Goal: Task Accomplishment & Management: Use online tool/utility

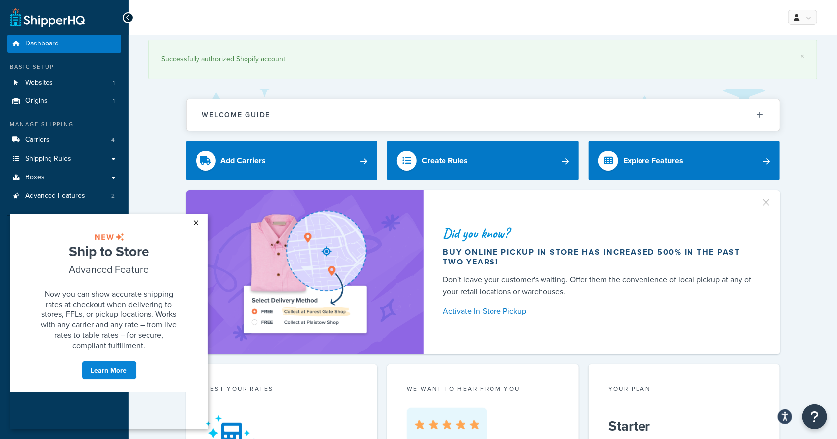
click at [200, 222] on link "×" at bounding box center [196, 223] width 17 height 18
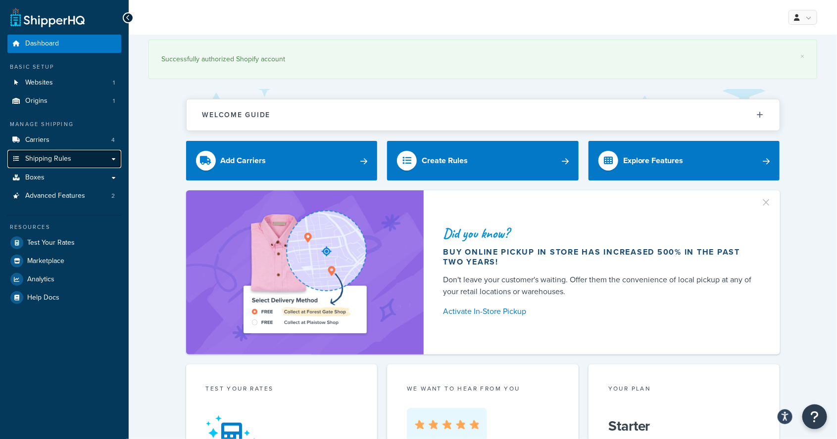
click at [99, 160] on link "Shipping Rules" at bounding box center [64, 159] width 114 height 18
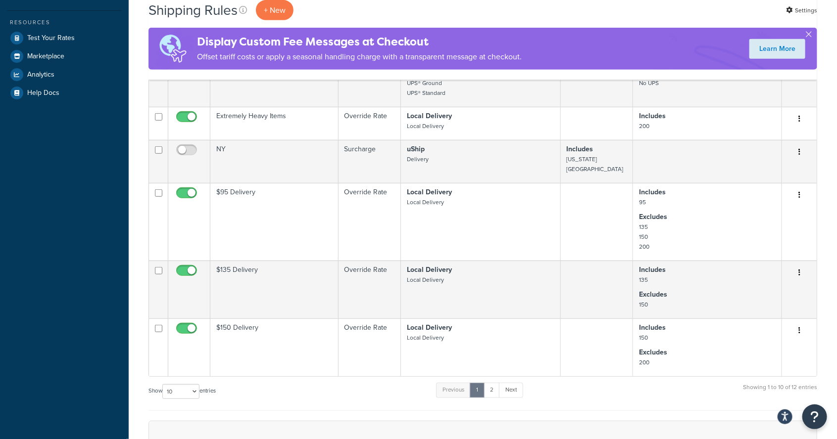
scroll to position [477, 0]
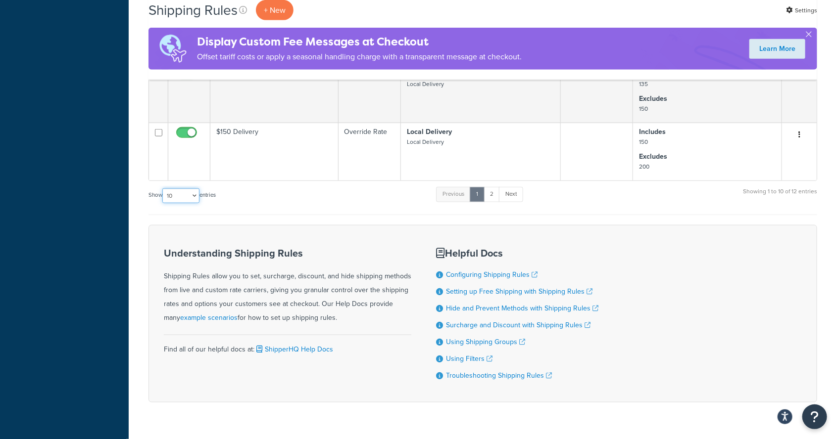
click at [189, 189] on select "10 15 25 50 100 1000" at bounding box center [180, 196] width 37 height 15
select select "25"
click at [163, 189] on select "10 15 25 50 100 1000" at bounding box center [180, 196] width 37 height 15
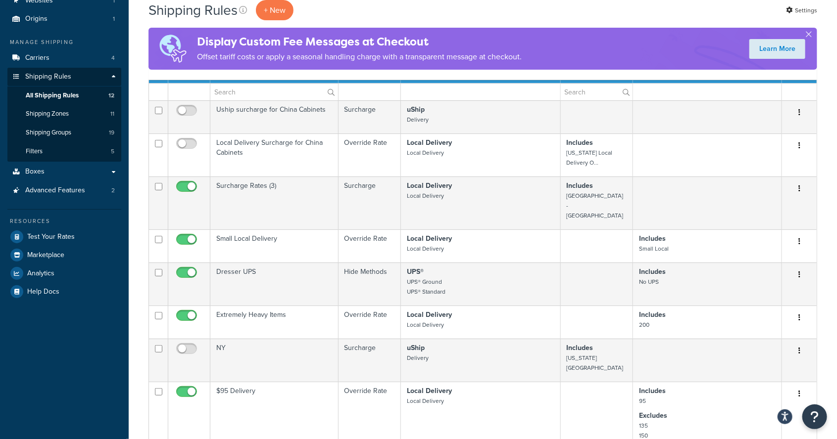
scroll to position [79, 0]
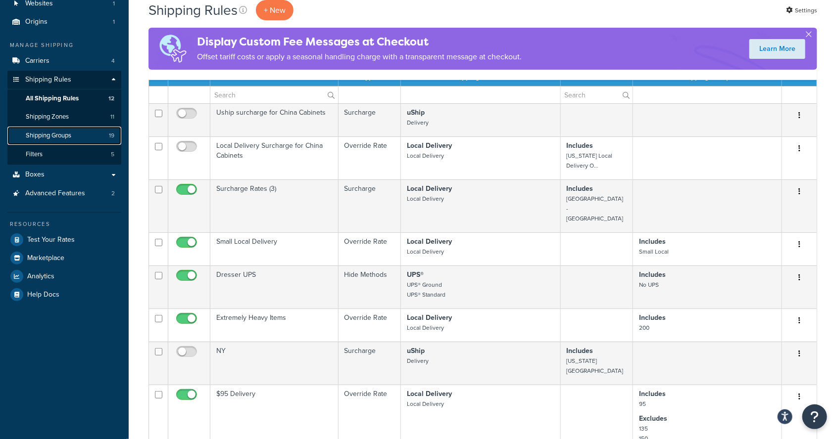
click at [42, 139] on span "Shipping Groups" at bounding box center [49, 136] width 46 height 8
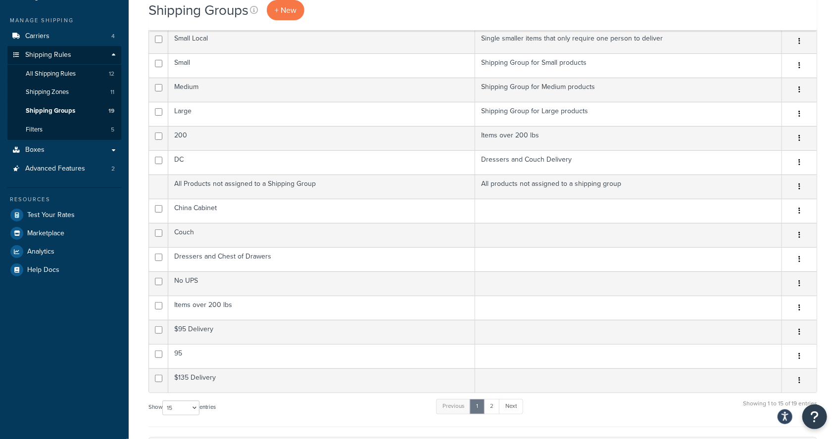
scroll to position [113, 0]
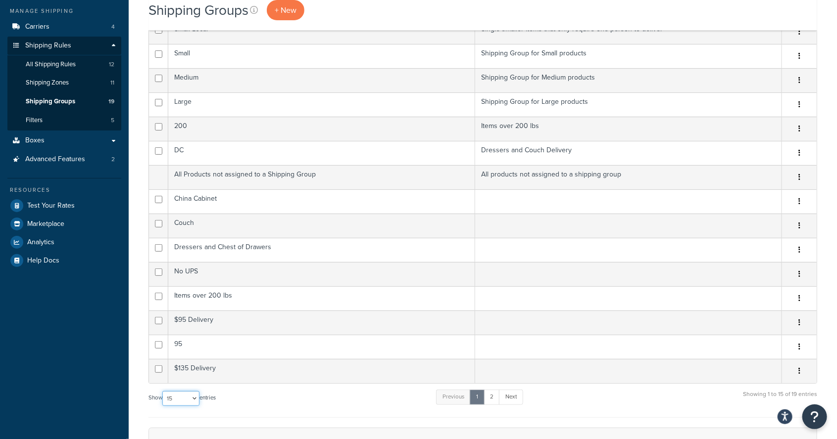
click at [183, 402] on select "10 15 25 50 100" at bounding box center [180, 398] width 37 height 15
select select "100"
click at [163, 406] on select "10 15 25 50 100" at bounding box center [180, 398] width 37 height 15
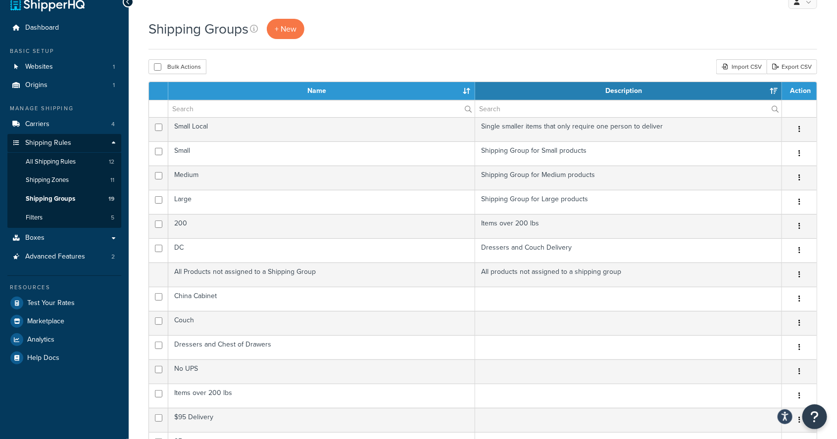
scroll to position [15, 0]
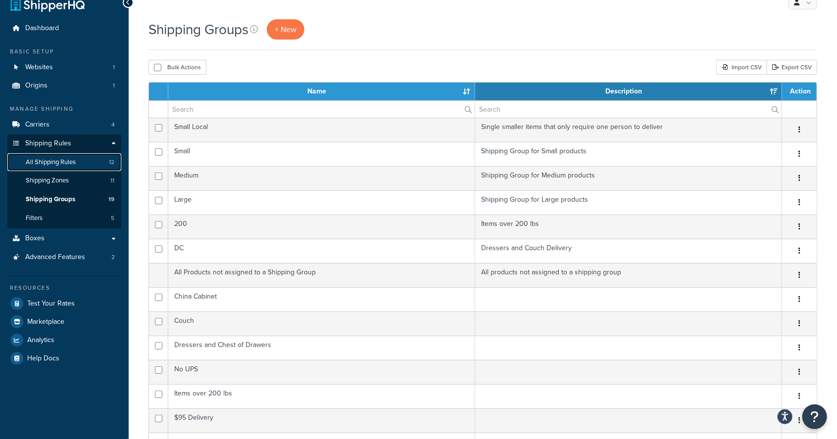
click at [42, 162] on span "All Shipping Rules" at bounding box center [51, 162] width 50 height 8
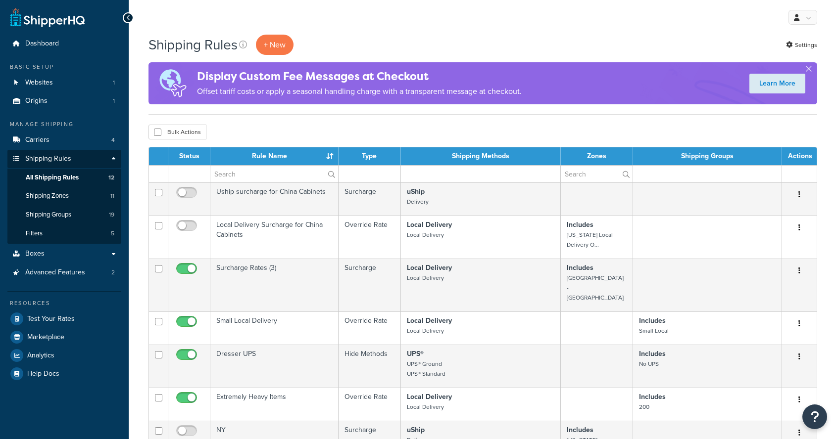
select select "25"
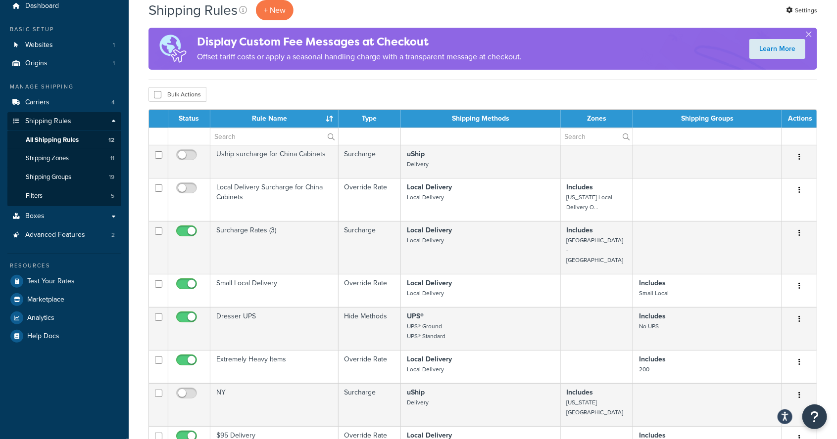
scroll to position [37, 0]
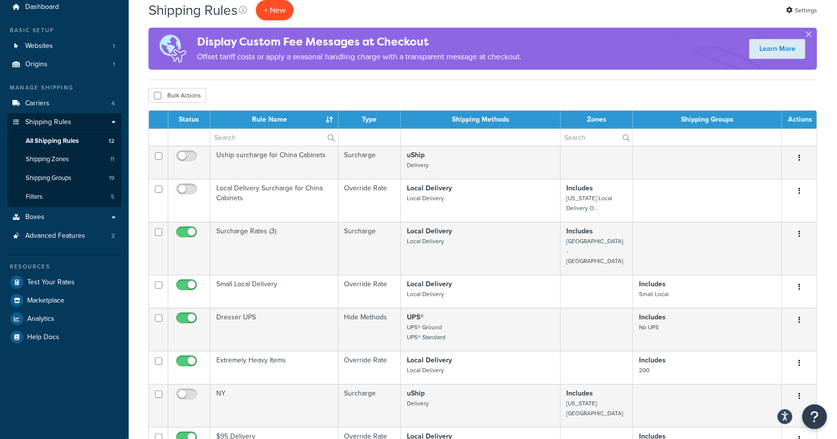
click at [283, 18] on p "+ New" at bounding box center [275, 10] width 38 height 20
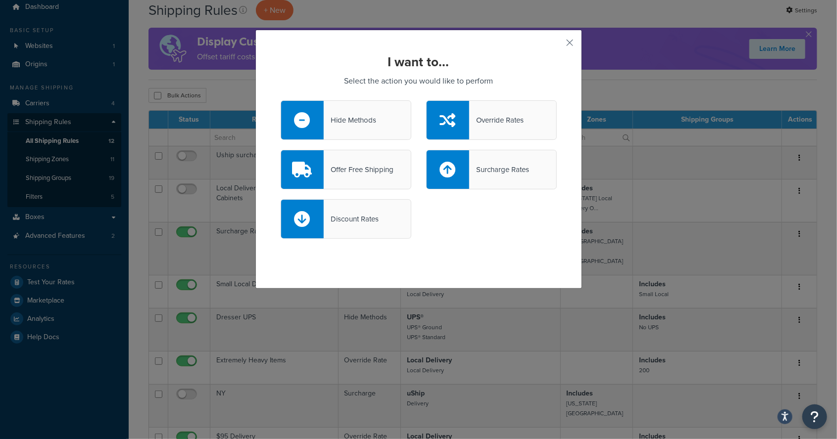
click at [389, 119] on div "Hide Methods" at bounding box center [346, 120] width 131 height 40
click at [0, 0] on input "Hide Methods" at bounding box center [0, 0] width 0 height 0
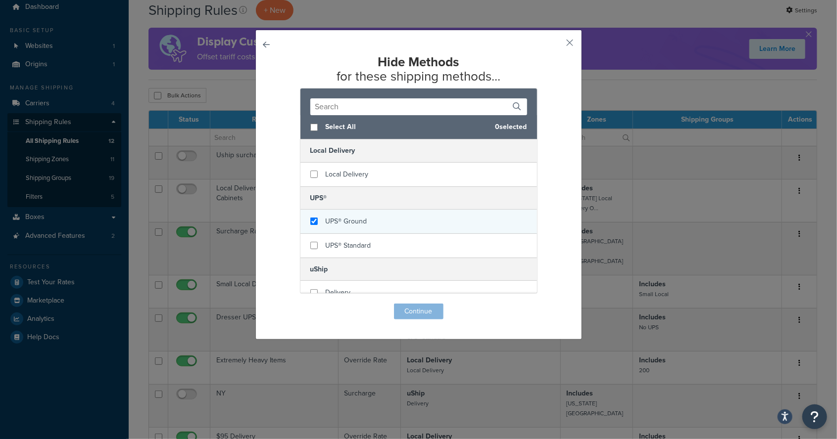
click at [408, 214] on div "UPS® Ground" at bounding box center [418, 222] width 237 height 24
checkbox input "true"
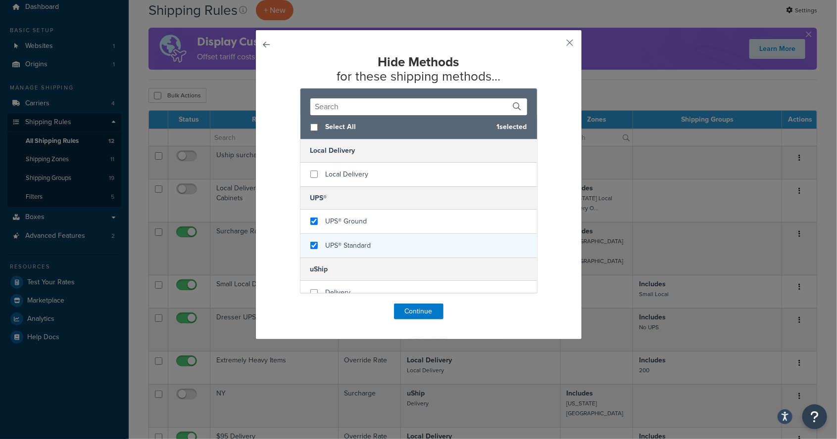
click at [412, 239] on div "UPS® Standard" at bounding box center [418, 246] width 237 height 24
checkbox input "true"
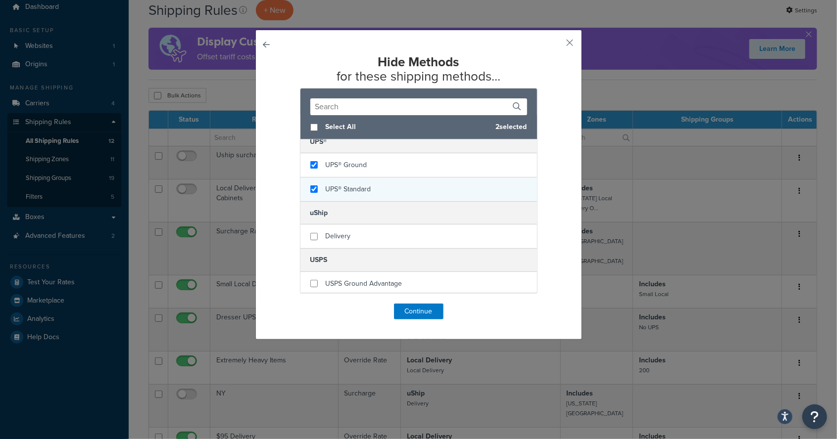
scroll to position [56, 0]
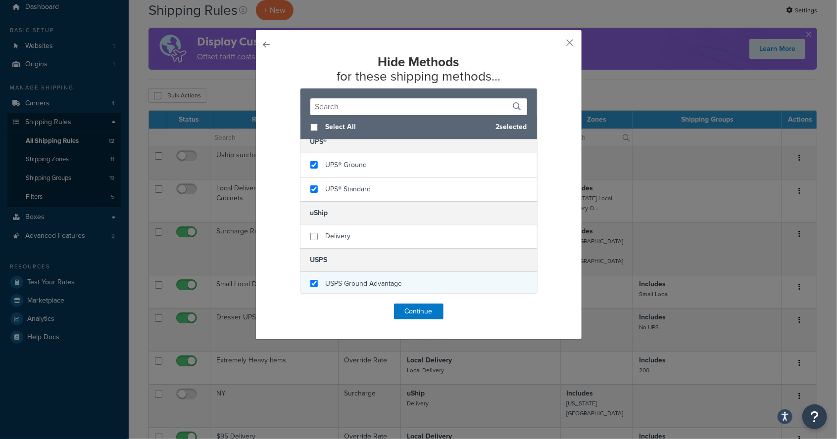
click at [436, 275] on div "USPS Ground Advantage" at bounding box center [418, 284] width 237 height 24
checkbox input "true"
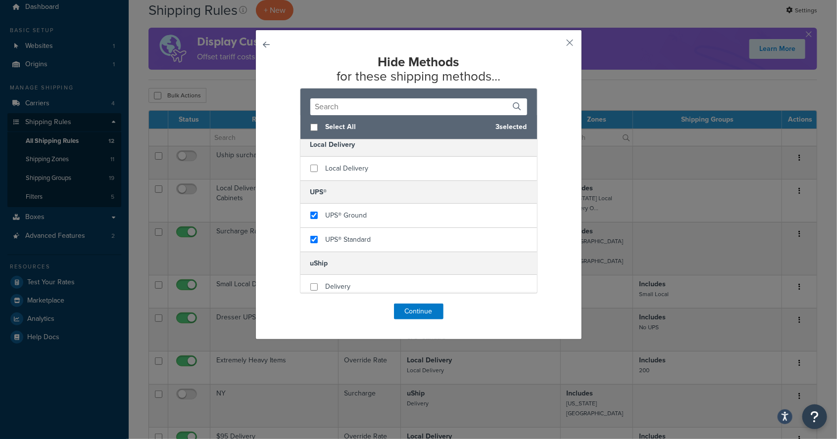
scroll to position [0, 0]
click at [425, 308] on button "Continue" at bounding box center [418, 312] width 49 height 16
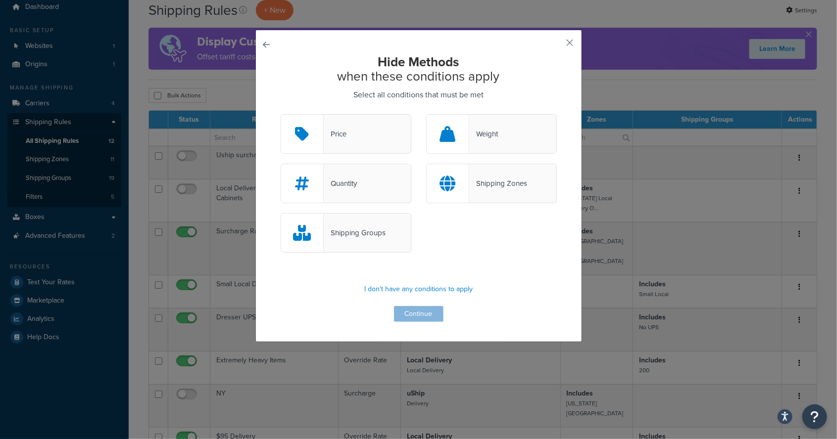
click at [394, 231] on div "Shipping Groups" at bounding box center [346, 233] width 131 height 40
click at [0, 0] on input "Shipping Groups" at bounding box center [0, 0] width 0 height 0
click at [428, 312] on button "Continue" at bounding box center [418, 314] width 49 height 16
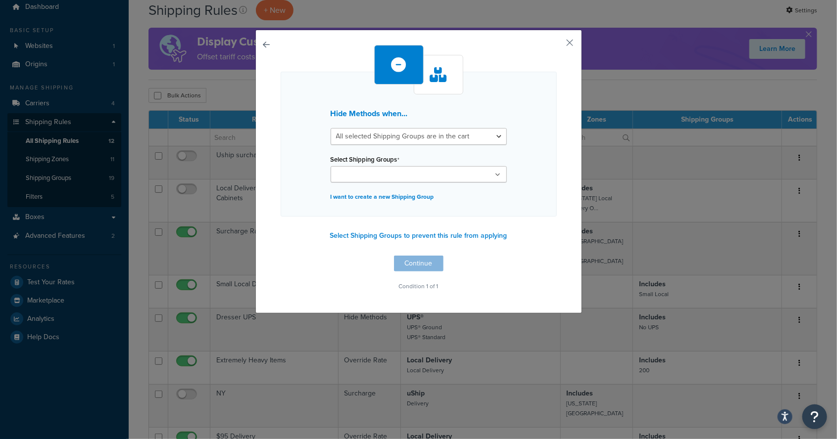
click at [448, 175] on ul at bounding box center [419, 174] width 176 height 16
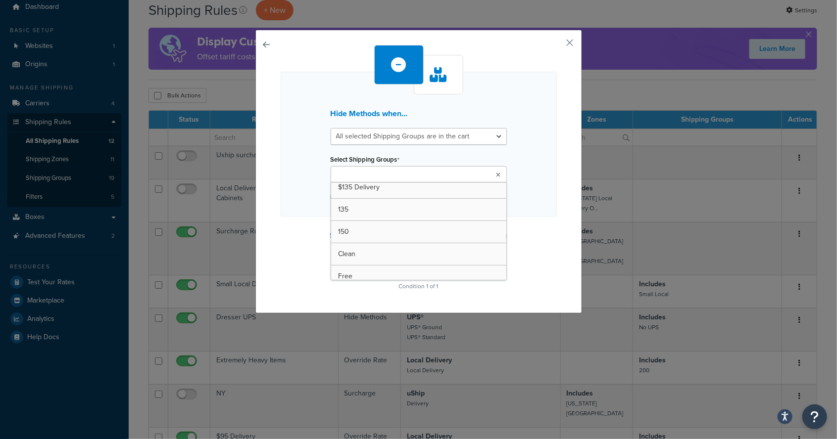
scroll to position [320, 0]
click at [534, 114] on div "Hide Methods when... All selected Shipping Groups are in the cart Any selected …" at bounding box center [419, 144] width 276 height 145
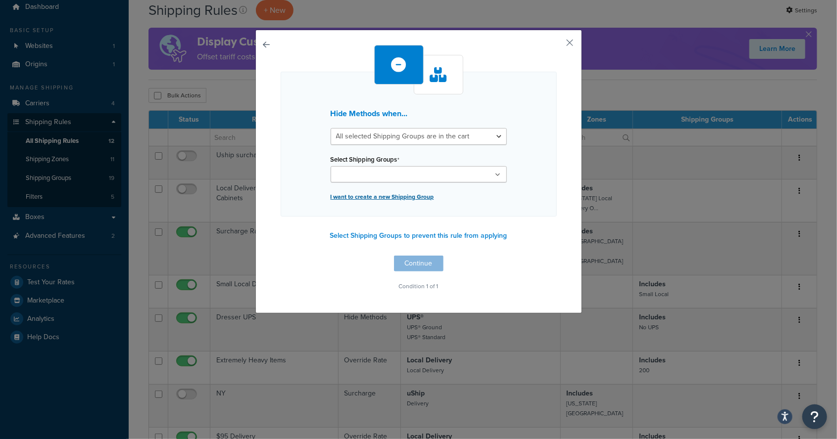
click at [416, 196] on p "I want to create a new Shipping Group" at bounding box center [419, 197] width 176 height 14
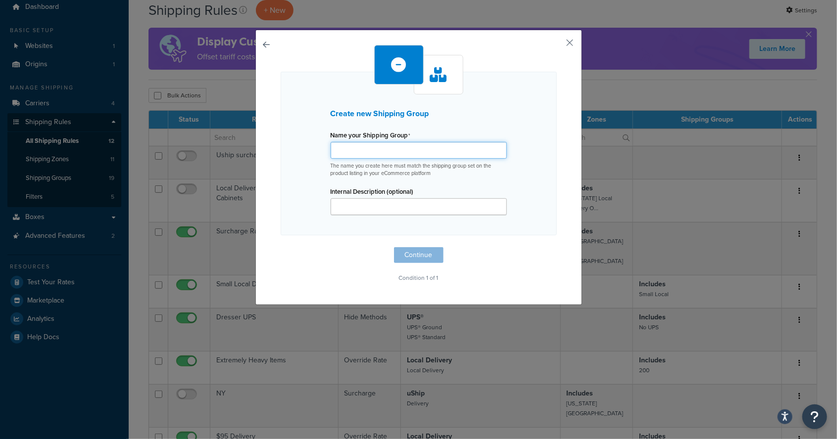
click at [471, 148] on input "Name your Shipping Group" at bounding box center [419, 150] width 176 height 17
type input "U"
type input "ups"
click at [535, 179] on div "Create new Shipping Group Name your Shipping Group ups The name you create here…" at bounding box center [419, 154] width 276 height 164
click at [430, 252] on button "Continue" at bounding box center [418, 255] width 49 height 16
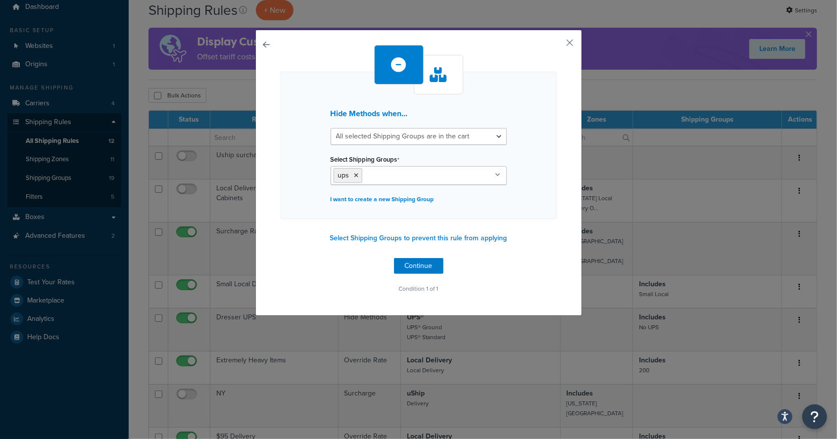
click at [498, 173] on icon at bounding box center [497, 175] width 5 height 6
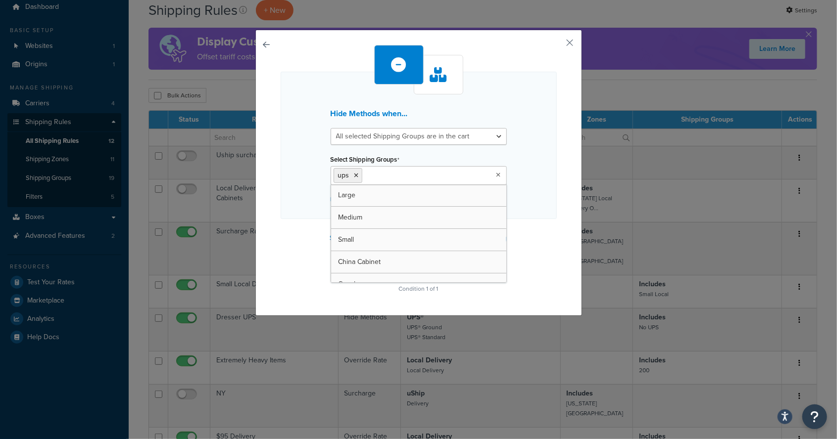
click at [540, 170] on div "Hide Methods when... All selected Shipping Groups are in the cart Any selected …" at bounding box center [419, 145] width 276 height 147
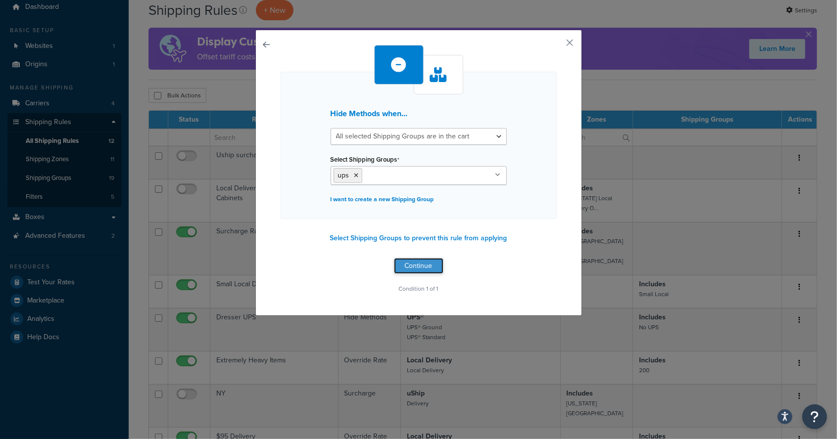
click at [435, 264] on button "Continue" at bounding box center [418, 266] width 49 height 16
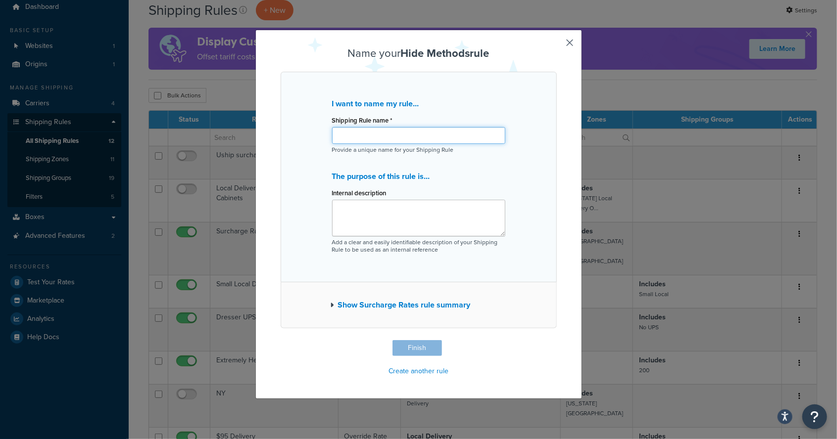
click at [452, 136] on input "Shipping Rule name *" at bounding box center [418, 135] width 173 height 17
type input "ups"
click at [541, 205] on div "I want to name my rule... Shipping Rule name * ups Provide a unique name for yo…" at bounding box center [419, 177] width 276 height 211
click at [427, 346] on button "Finish" at bounding box center [416, 348] width 49 height 16
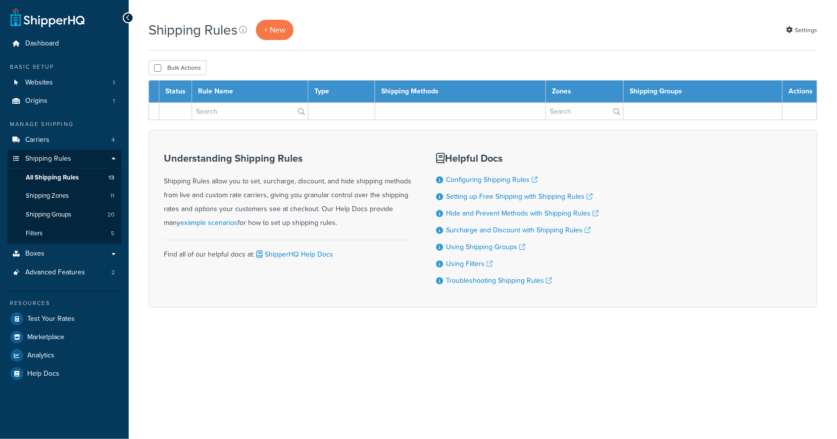
select select "25"
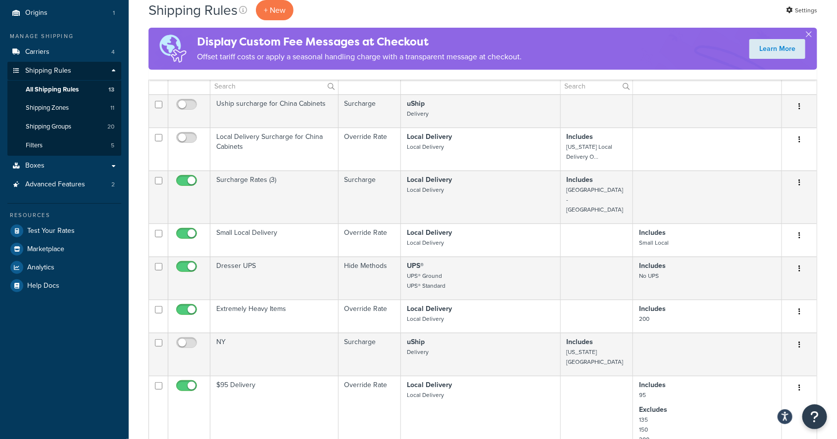
scroll to position [88, 0]
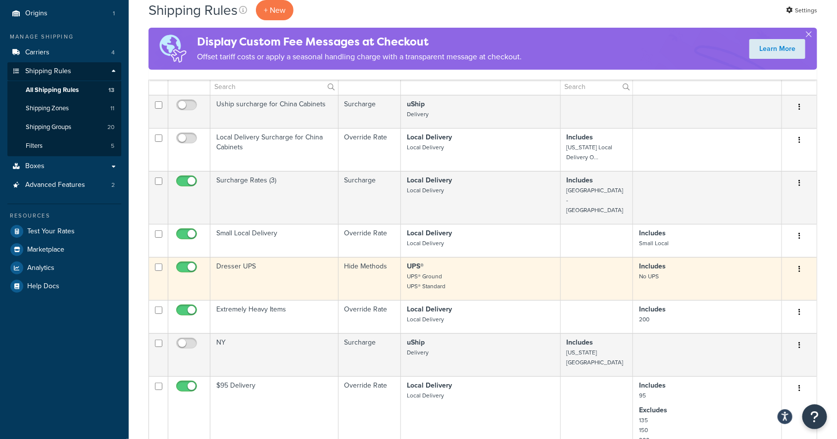
click at [711, 266] on p "Includes No UPS" at bounding box center [707, 272] width 137 height 20
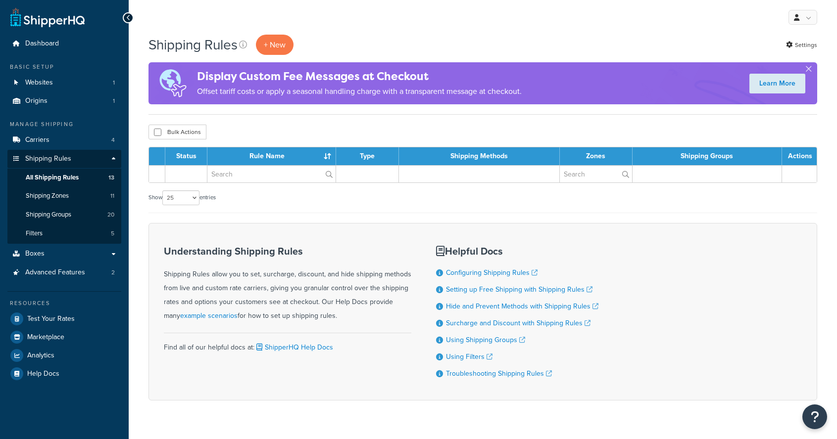
select select "25"
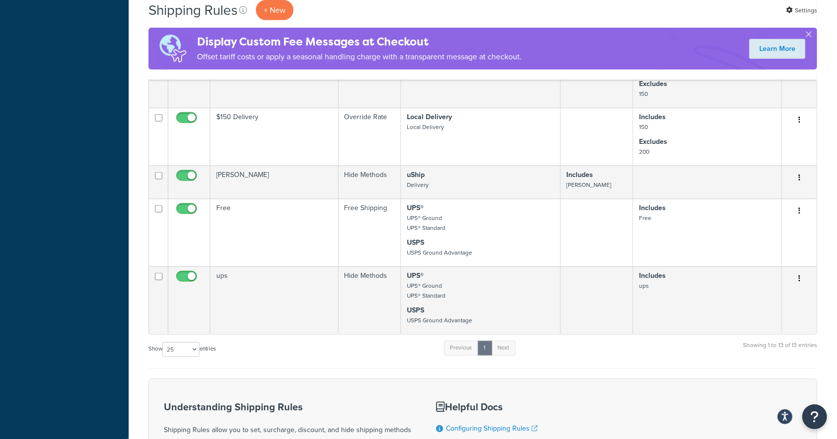
scroll to position [491, 0]
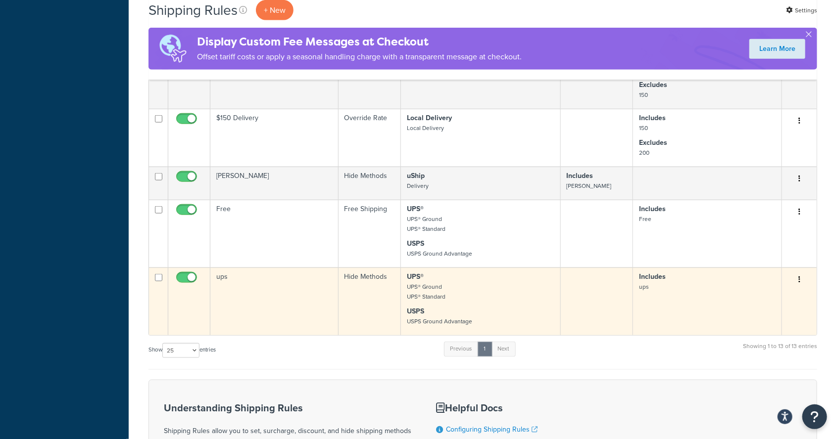
click at [702, 272] on p "Includes ups" at bounding box center [707, 282] width 137 height 20
